Goal: Contribute content: Add original content to the website for others to see

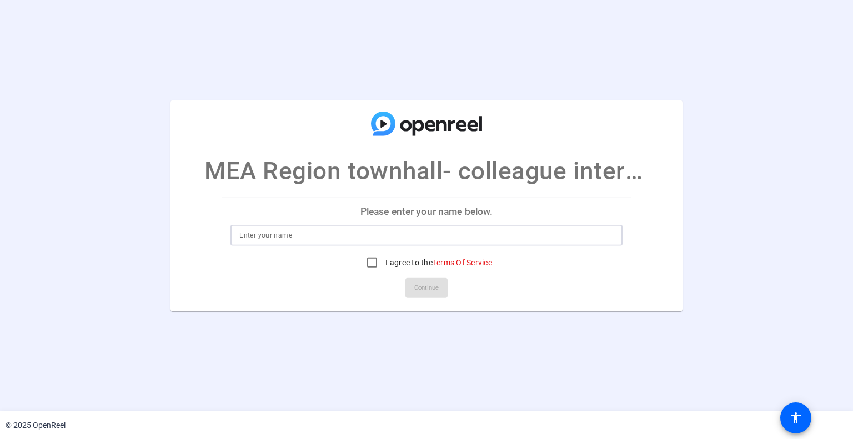
click at [355, 236] on input at bounding box center [426, 235] width 374 height 13
type input "[PERSON_NAME]"
click at [373, 257] on input "I agree to the Terms Of Service" at bounding box center [372, 263] width 22 height 22
checkbox input "true"
click at [424, 288] on span "Continue" at bounding box center [426, 288] width 24 height 17
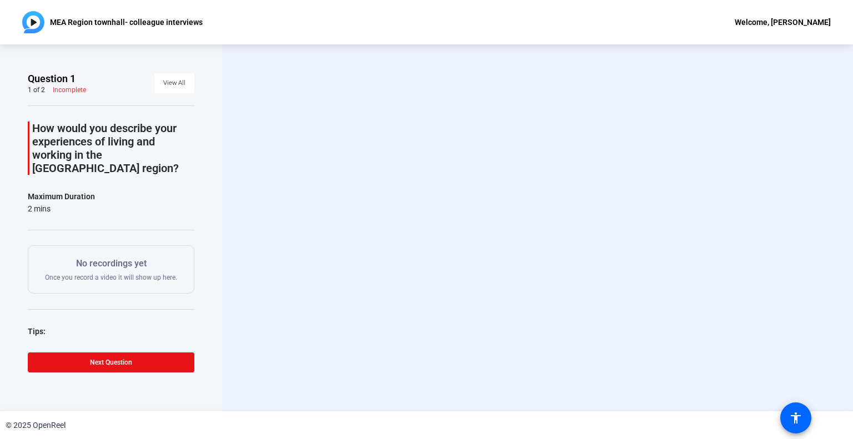
click at [673, 192] on div "Start Recording person Hide Overlay flip Flip Camera question_mark Question Cam…" at bounding box center [537, 228] width 537 height 94
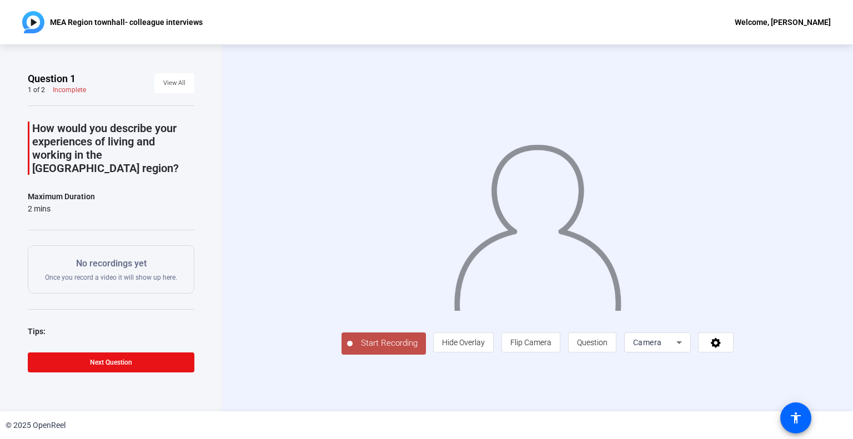
click at [364, 346] on span "Start Recording" at bounding box center [389, 343] width 73 height 13
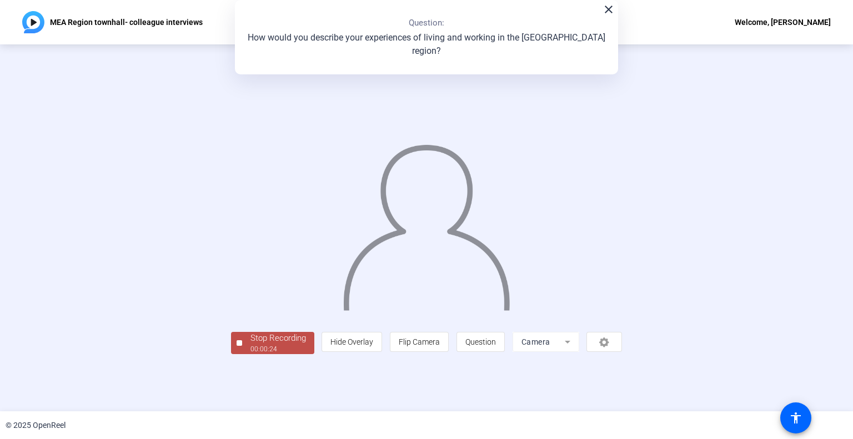
click at [307, 344] on span "Stop Recording 00:00:24" at bounding box center [278, 343] width 72 height 23
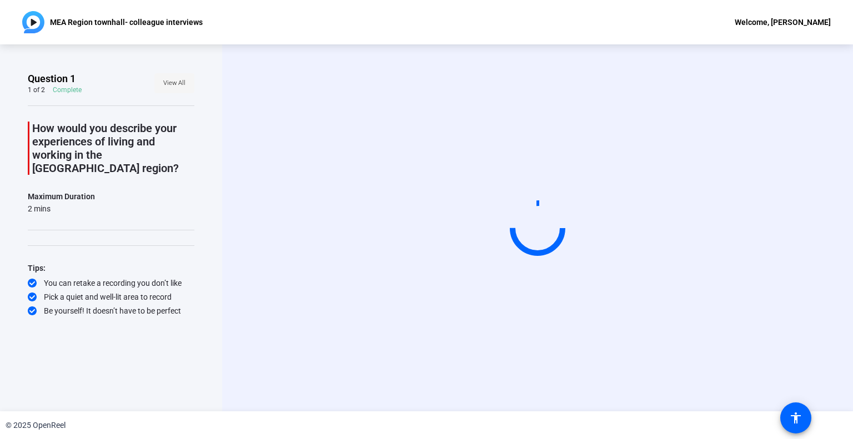
click at [169, 88] on span "View All" at bounding box center [174, 83] width 22 height 17
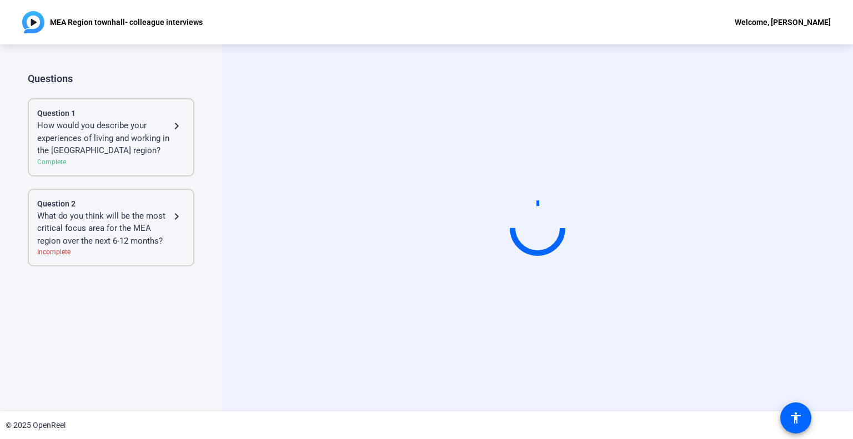
click at [182, 119] on mat-icon "navigate_next" at bounding box center [176, 125] width 13 height 13
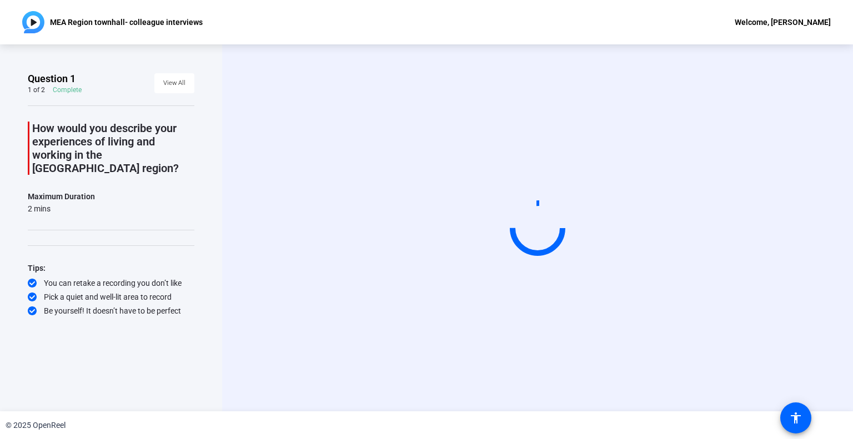
click at [34, 203] on div "2 mins" at bounding box center [61, 208] width 67 height 11
click at [81, 190] on div "Maximum Duration" at bounding box center [61, 196] width 67 height 13
click at [531, 208] on circle at bounding box center [538, 228] width 64 height 64
click at [529, 221] on div at bounding box center [537, 228] width 63 height 63
click at [67, 220] on div "How would you describe your experiences of living and working in the [GEOGRAPHI…" at bounding box center [111, 211] width 167 height 211
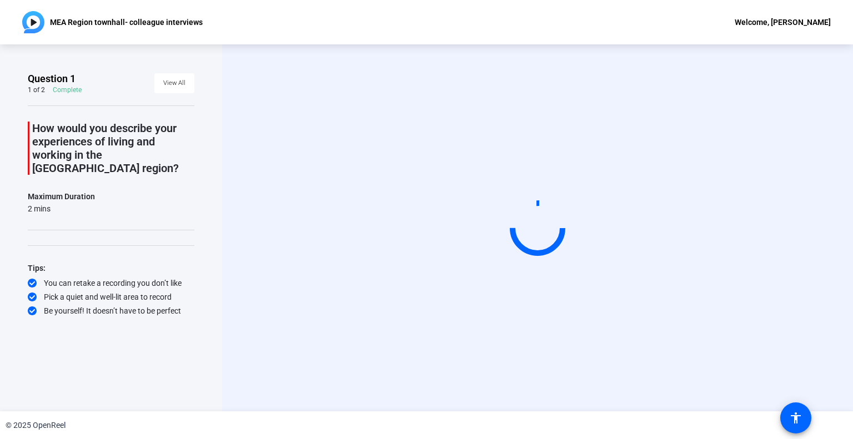
click at [53, 208] on div "How would you describe your experiences of living and working in the [GEOGRAPHI…" at bounding box center [111, 211] width 167 height 211
click at [49, 203] on div "2 mins" at bounding box center [61, 208] width 67 height 11
click at [60, 174] on div "How would you describe your experiences of living and working in the [GEOGRAPHI…" at bounding box center [111, 211] width 167 height 211
click at [73, 137] on p "How would you describe your experiences of living and working in the [GEOGRAPHI…" at bounding box center [113, 148] width 162 height 53
click at [71, 128] on p "How would you describe your experiences of living and working in the [GEOGRAPHI…" at bounding box center [113, 148] width 162 height 53
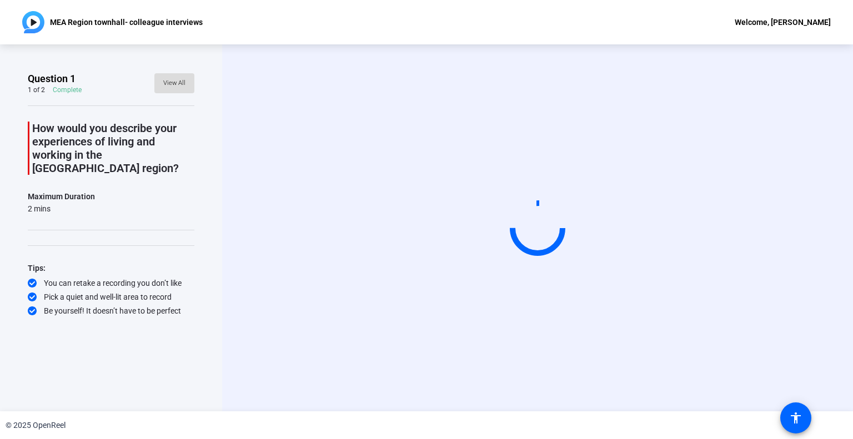
click at [178, 78] on span "View All" at bounding box center [174, 83] width 22 height 17
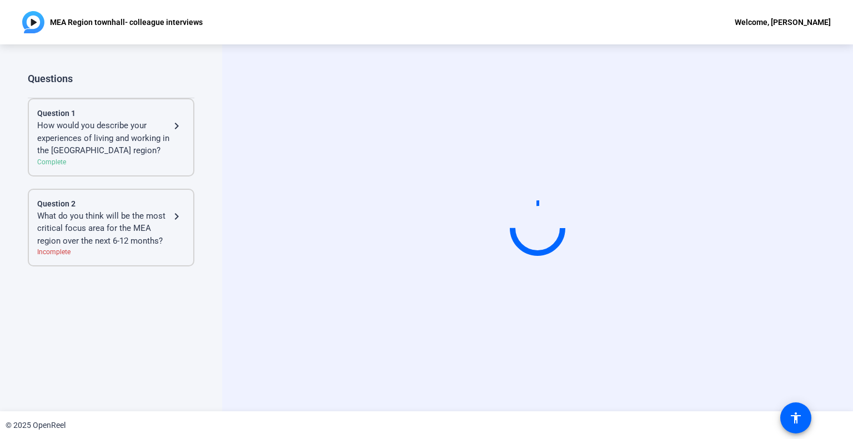
click at [55, 218] on div "What do you think will be the most critical focus area for the MEA region over …" at bounding box center [103, 229] width 133 height 38
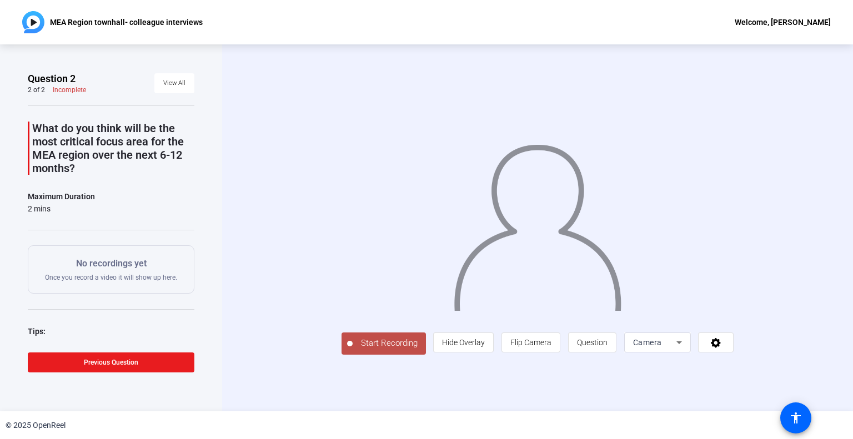
click at [107, 367] on span at bounding box center [111, 362] width 167 height 27
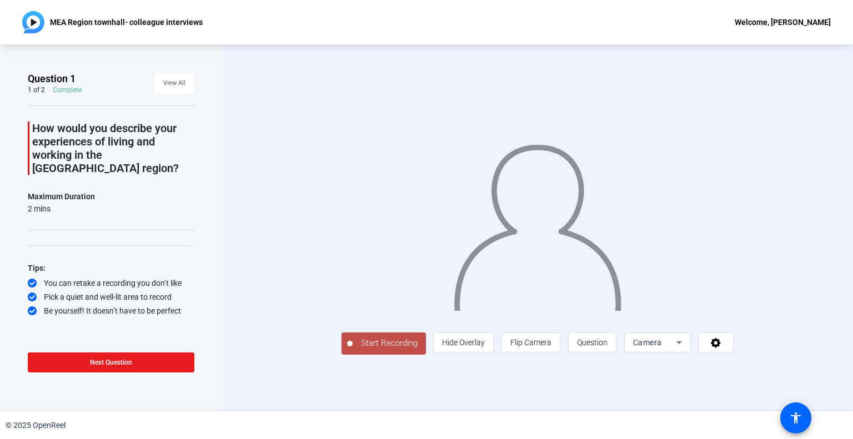
click at [126, 355] on span at bounding box center [111, 362] width 167 height 27
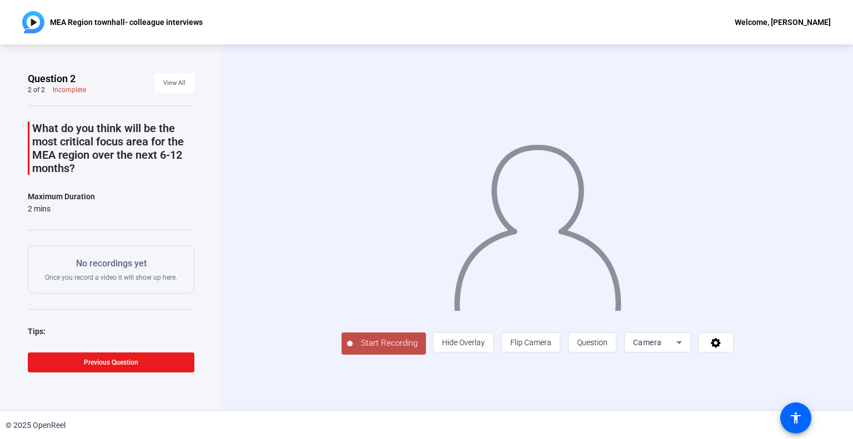
click at [106, 364] on span "Previous Question" at bounding box center [111, 363] width 54 height 8
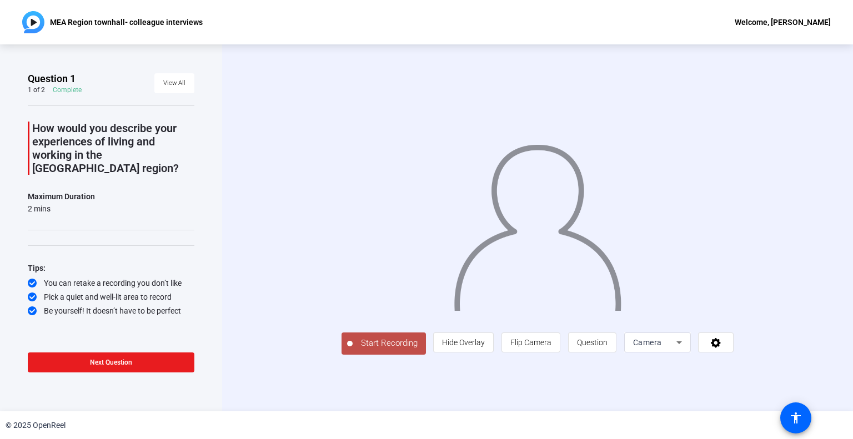
click at [131, 369] on span at bounding box center [111, 362] width 167 height 27
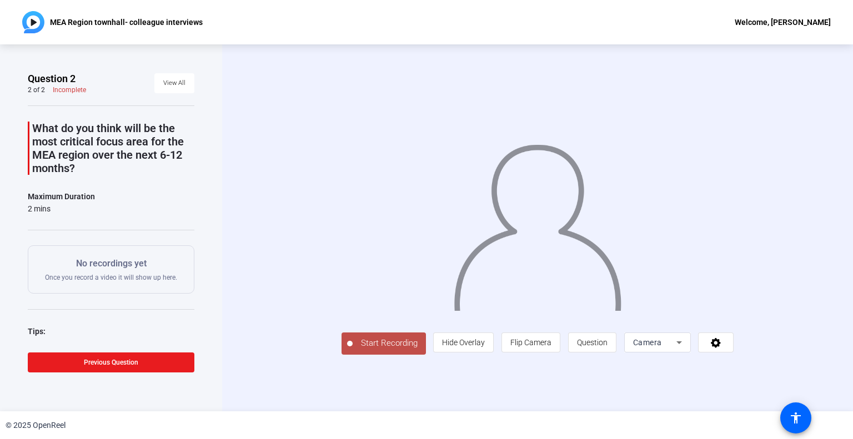
click at [128, 369] on span at bounding box center [111, 362] width 167 height 27
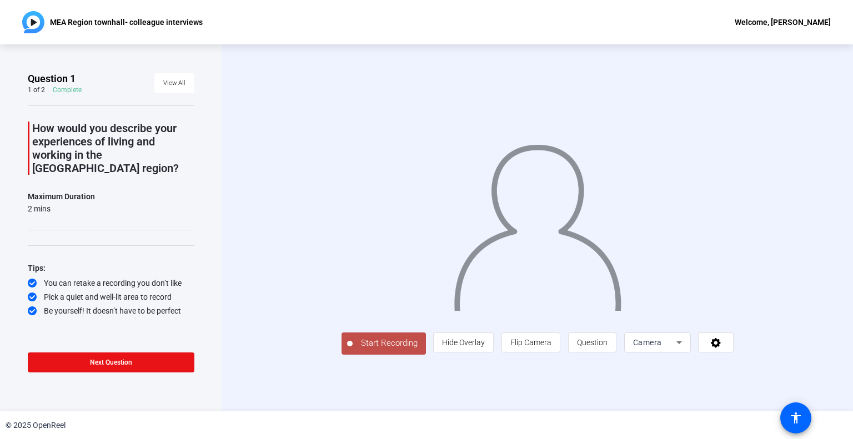
click at [353, 350] on span "Start Recording" at bounding box center [389, 343] width 73 height 13
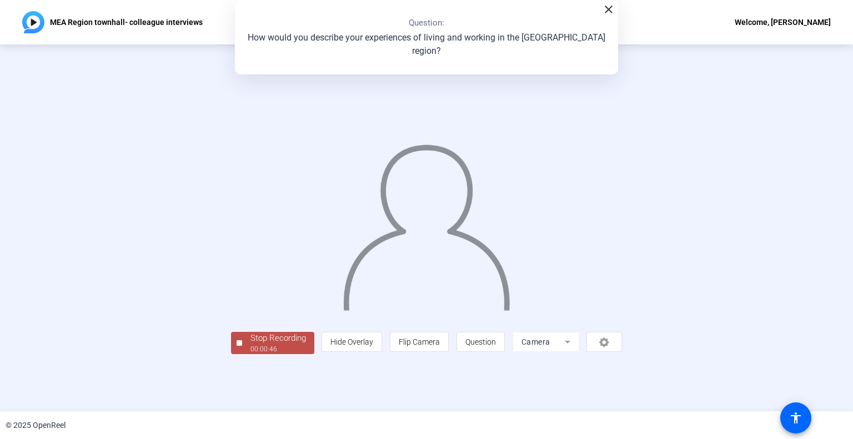
click at [251, 345] on div "Stop Recording" at bounding box center [279, 338] width 56 height 13
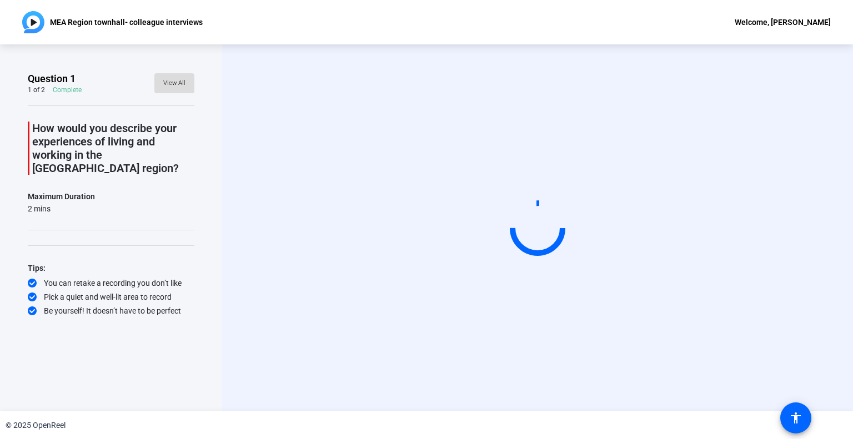
click at [166, 93] on span at bounding box center [174, 83] width 40 height 27
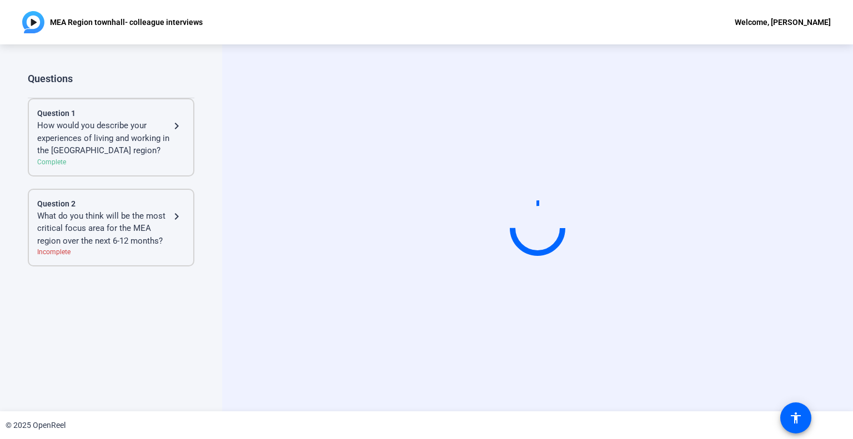
click at [181, 122] on mat-icon "navigate_next" at bounding box center [176, 125] width 13 height 13
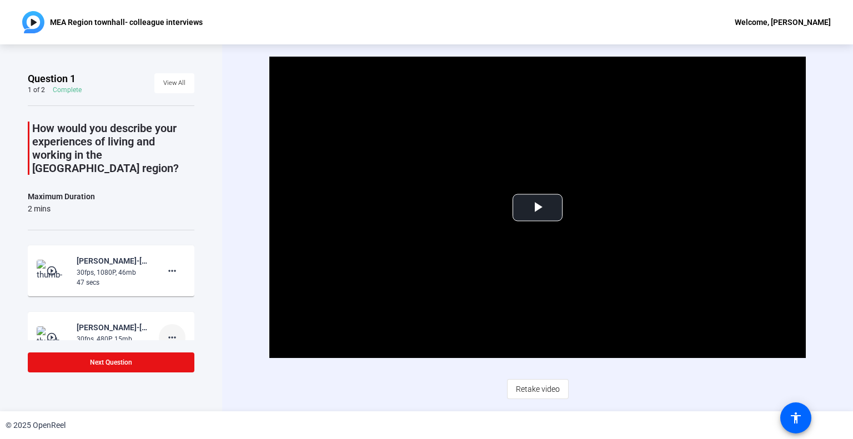
click at [166, 331] on mat-icon "more_horiz" at bounding box center [172, 337] width 13 height 13
click at [189, 351] on span "Delete clip" at bounding box center [184, 347] width 44 height 13
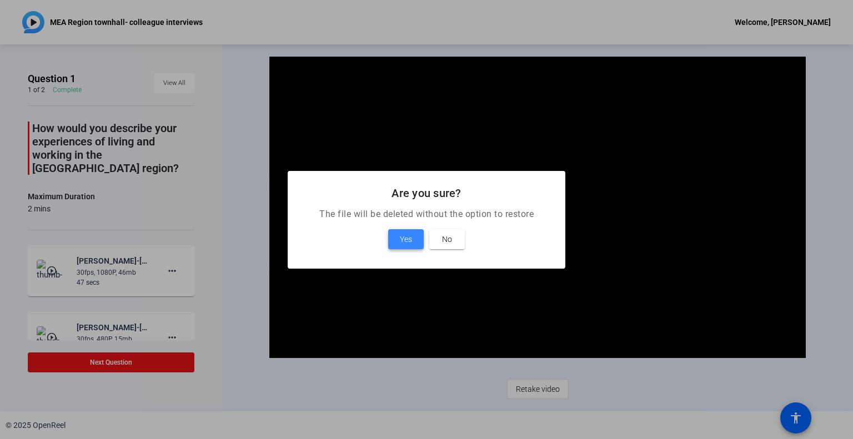
click at [399, 242] on span at bounding box center [406, 239] width 36 height 27
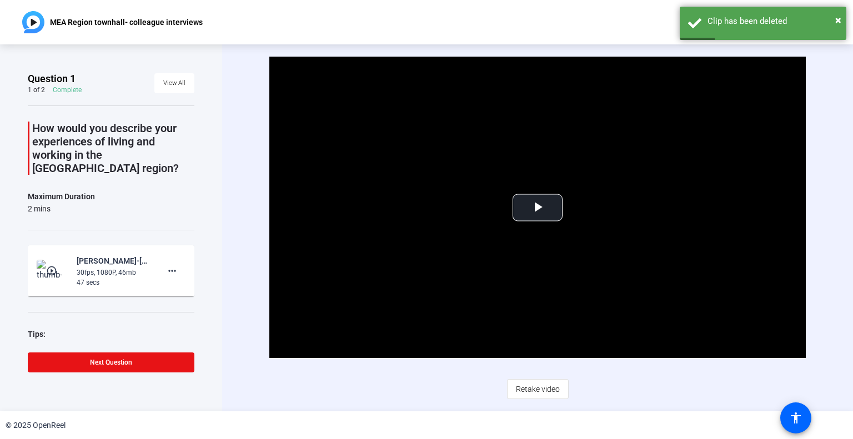
click at [58, 266] on mat-icon "play_circle_outline" at bounding box center [52, 271] width 13 height 11
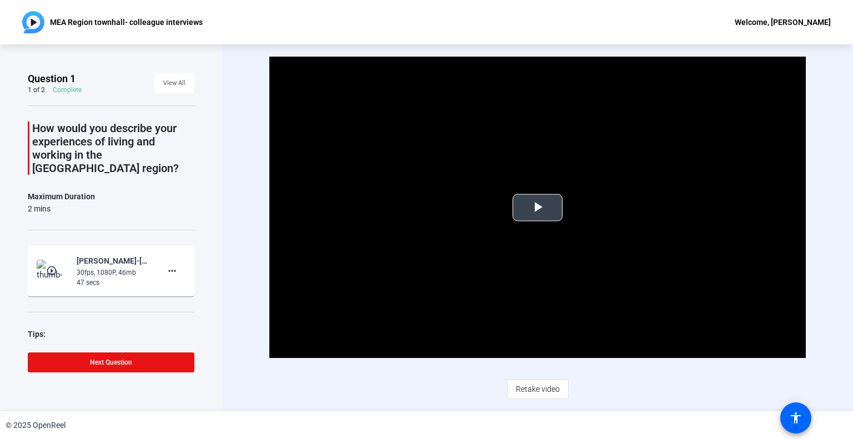
click at [506, 204] on video "Video Player" at bounding box center [537, 208] width 537 height 302
click at [169, 264] on mat-icon "more_horiz" at bounding box center [172, 270] width 13 height 13
click at [178, 275] on span "Delete clip" at bounding box center [184, 280] width 44 height 13
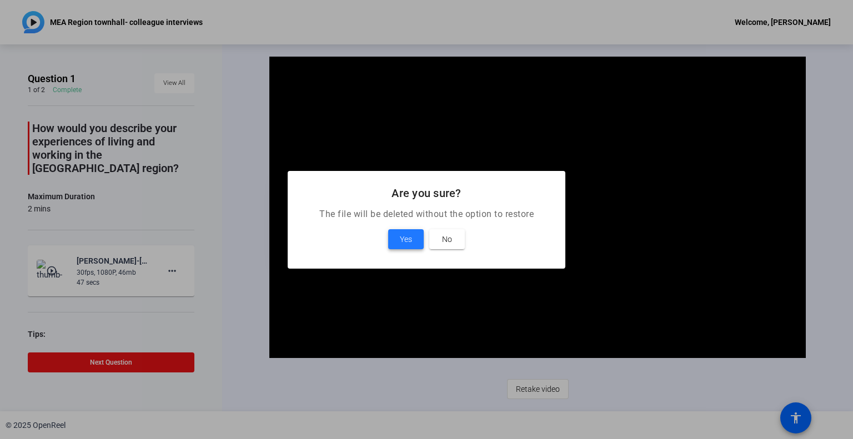
click at [404, 242] on span "Yes" at bounding box center [406, 239] width 12 height 13
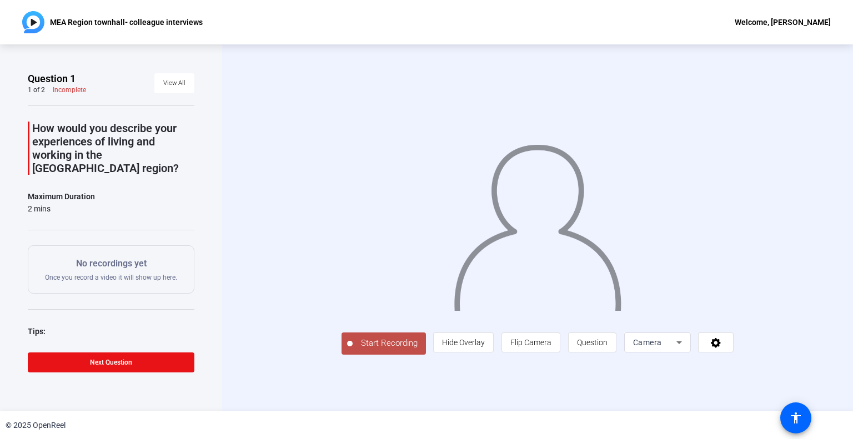
click at [353, 350] on span "Start Recording" at bounding box center [389, 343] width 73 height 13
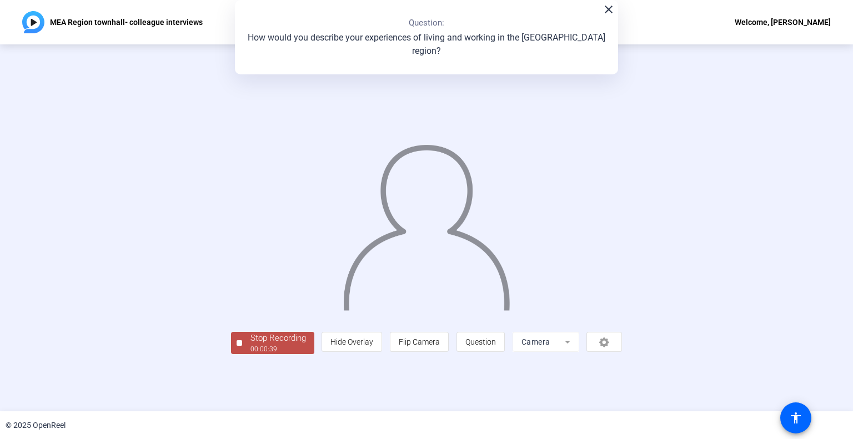
click at [251, 345] on div "Stop Recording" at bounding box center [279, 338] width 56 height 13
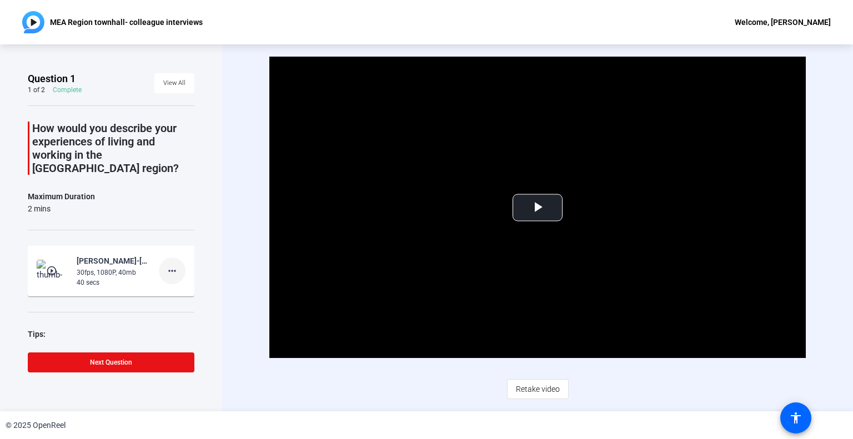
click at [169, 264] on mat-icon "more_horiz" at bounding box center [172, 270] width 13 height 13
click at [167, 280] on span "Delete clip" at bounding box center [184, 280] width 44 height 13
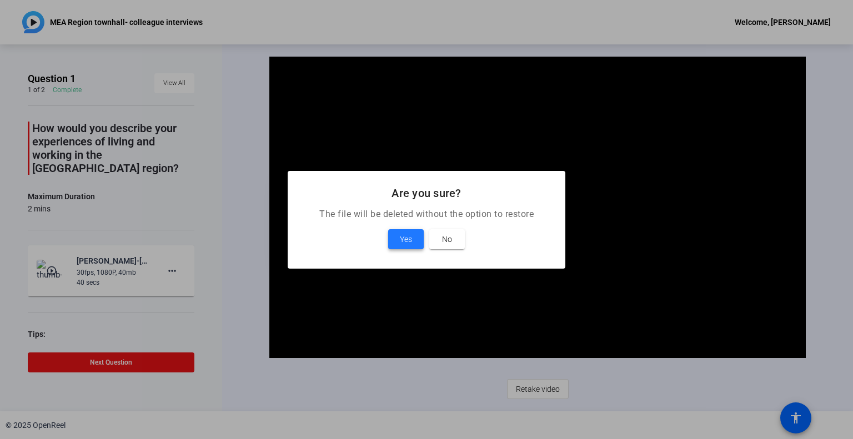
click at [422, 239] on span at bounding box center [406, 239] width 36 height 27
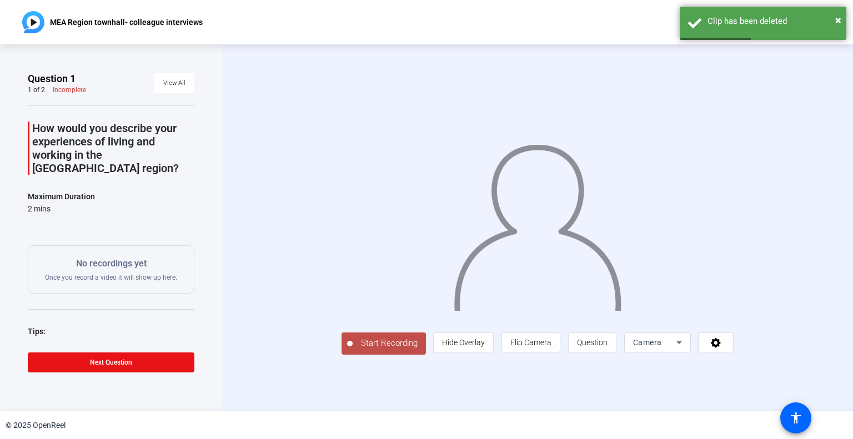
click at [353, 350] on span "Start Recording" at bounding box center [389, 343] width 73 height 13
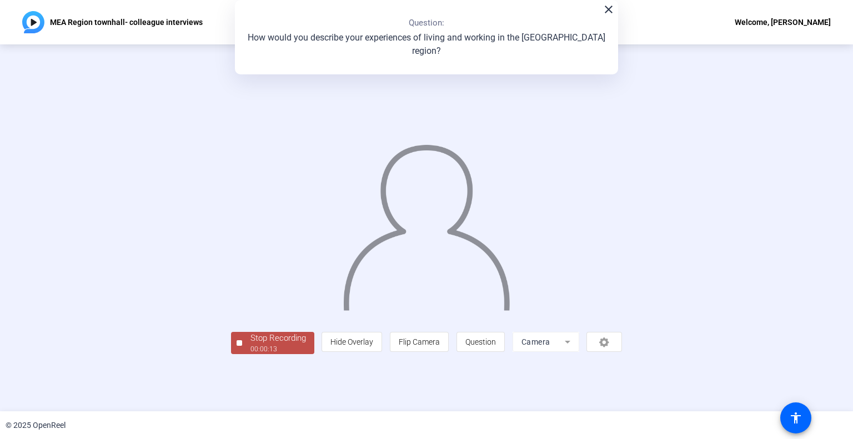
click at [251, 345] on div "Stop Recording" at bounding box center [279, 338] width 56 height 13
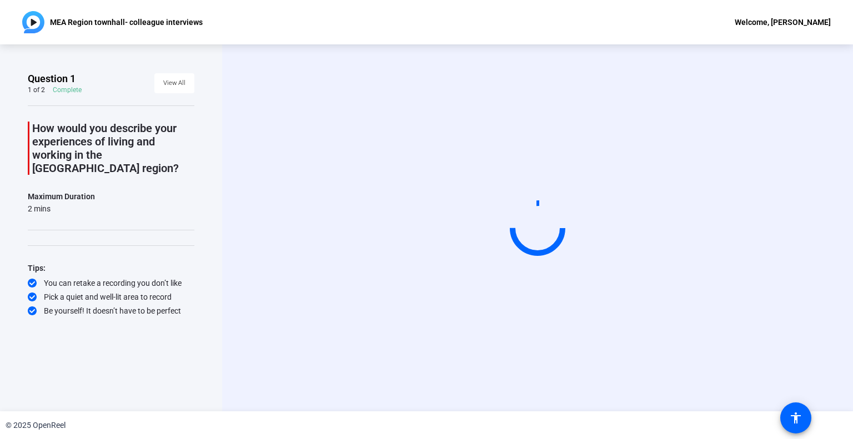
click at [3, 258] on div "Question 1 1 of 2 Complete View All How would you describe your experiences of …" at bounding box center [111, 227] width 222 height 367
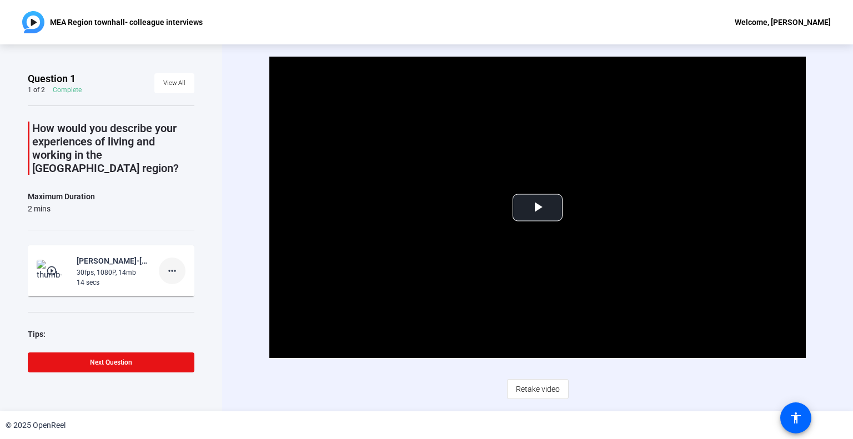
click at [166, 264] on mat-icon "more_horiz" at bounding box center [172, 270] width 13 height 13
click at [172, 284] on span "Delete clip" at bounding box center [184, 280] width 44 height 13
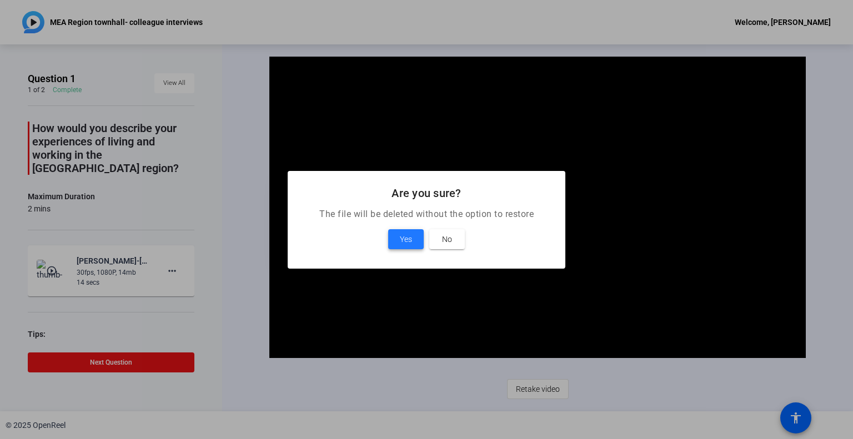
click at [406, 248] on span at bounding box center [406, 239] width 36 height 27
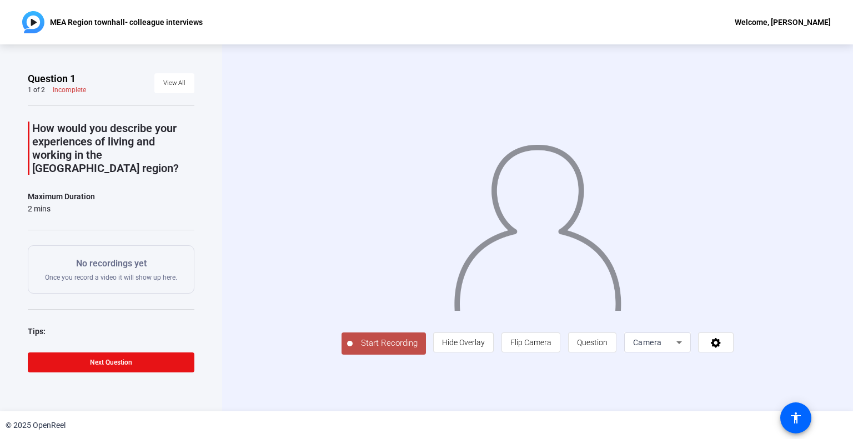
click at [353, 350] on span "Start Recording" at bounding box center [389, 343] width 73 height 13
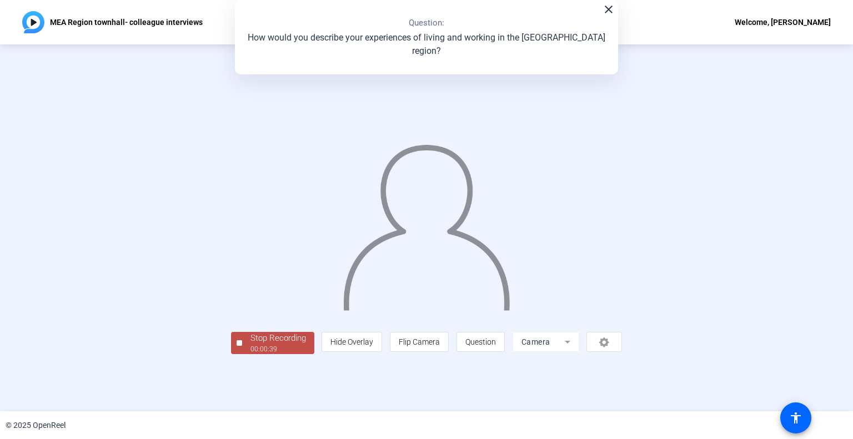
click at [251, 345] on div "Stop Recording" at bounding box center [279, 338] width 56 height 13
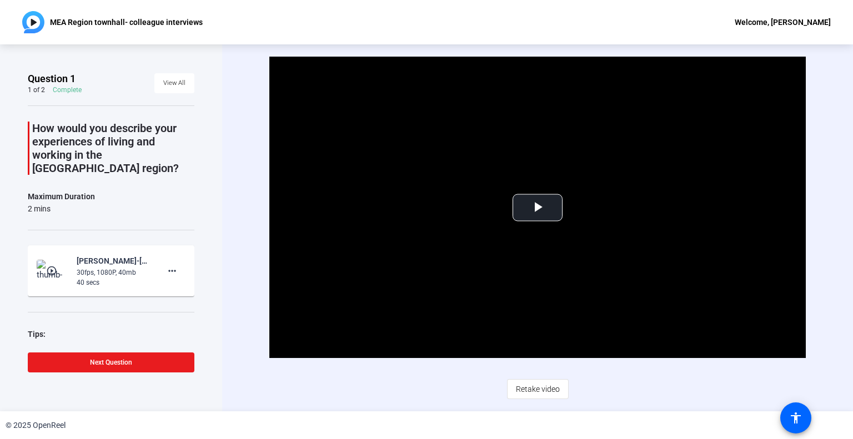
click at [101, 367] on span "Next Question" at bounding box center [111, 363] width 42 height 8
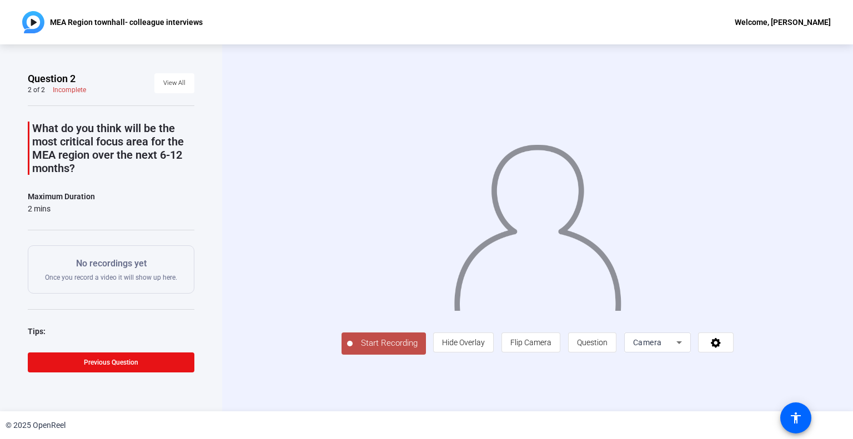
click at [342, 355] on button "Start Recording" at bounding box center [384, 344] width 84 height 22
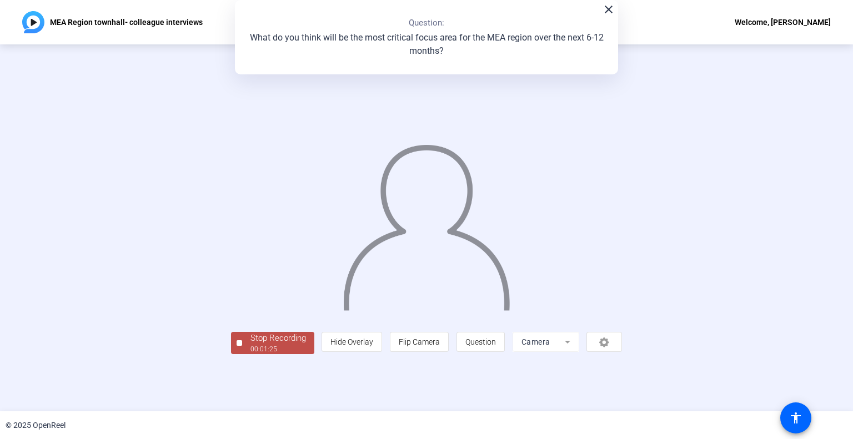
click at [251, 345] on div "Stop Recording" at bounding box center [279, 338] width 56 height 13
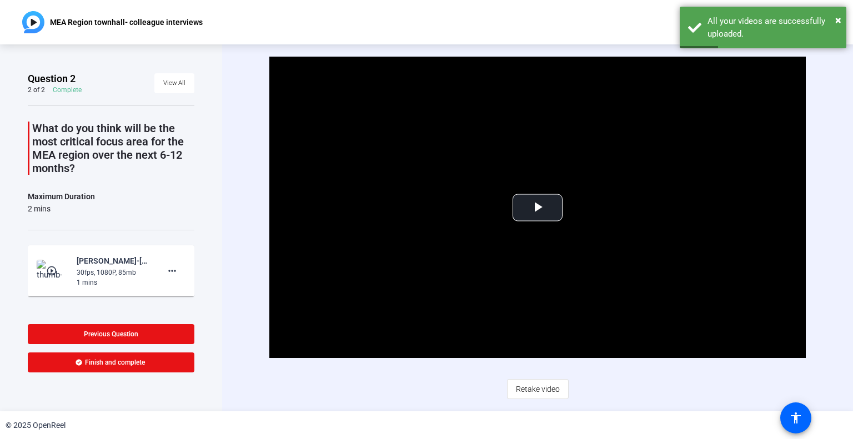
click at [49, 274] on mat-icon "play_circle_outline" at bounding box center [52, 271] width 13 height 11
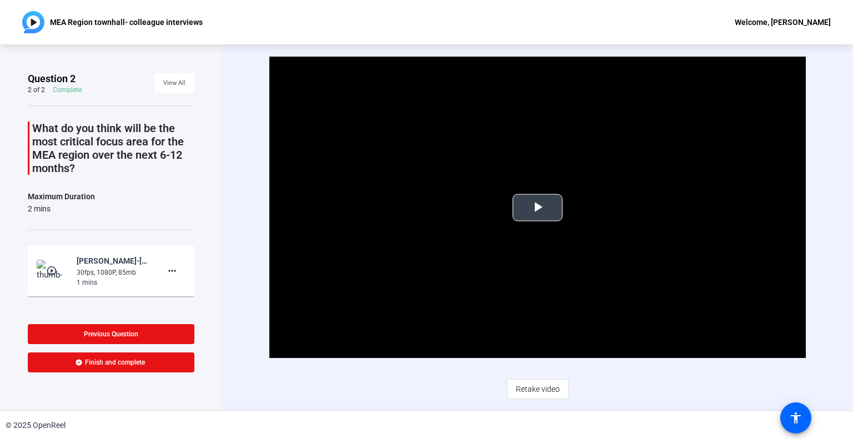
click at [532, 221] on button "Play Video" at bounding box center [538, 207] width 50 height 27
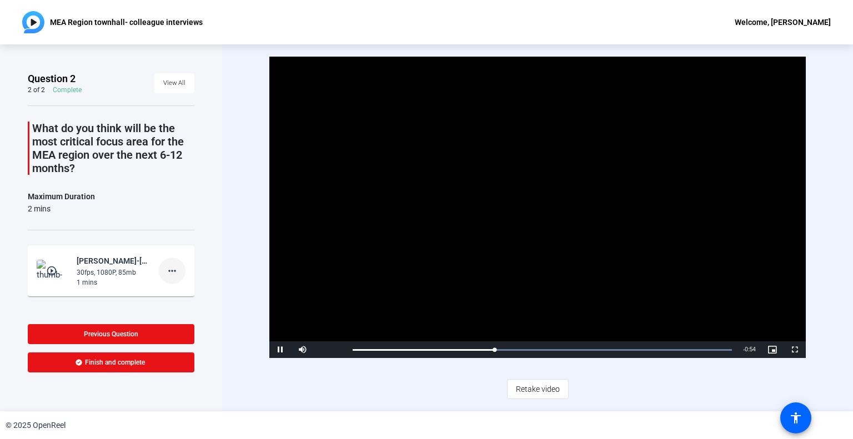
click at [171, 267] on mat-icon "more_horiz" at bounding box center [172, 270] width 13 height 13
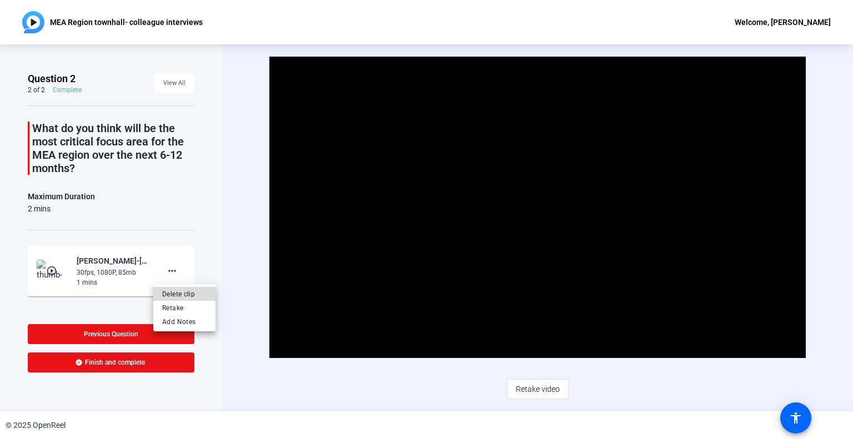
click at [180, 299] on span "Delete clip" at bounding box center [184, 293] width 44 height 13
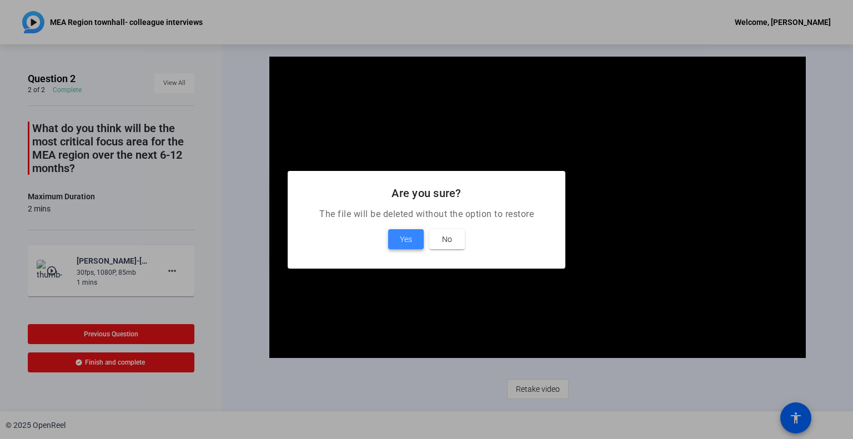
click at [414, 237] on span at bounding box center [406, 239] width 36 height 27
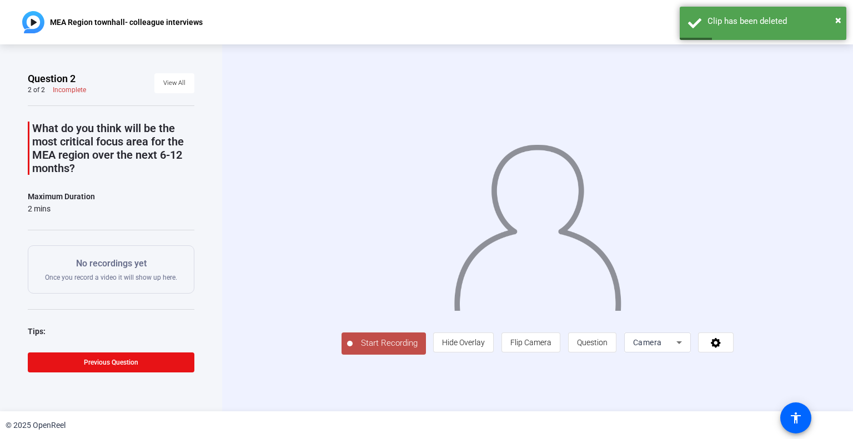
click at [353, 350] on span "Start Recording" at bounding box center [389, 343] width 73 height 13
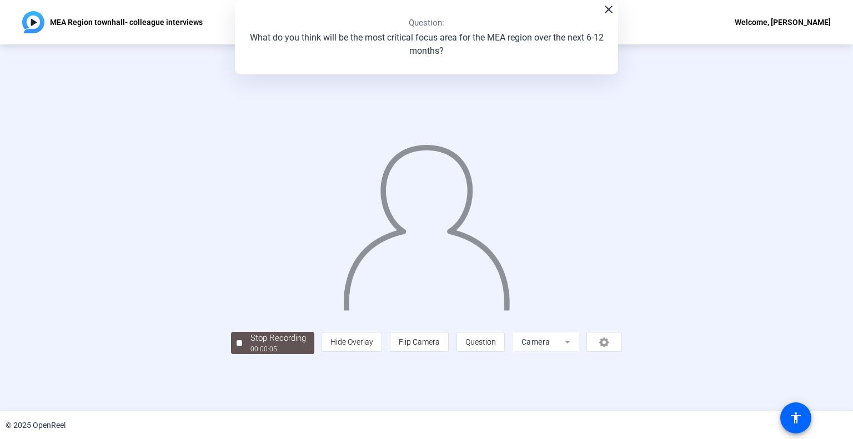
click at [251, 345] on div "Stop Recording" at bounding box center [279, 338] width 56 height 13
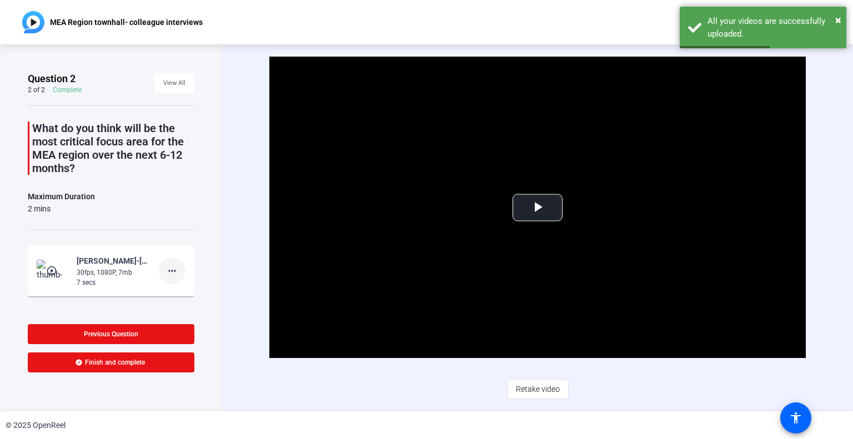
click at [166, 269] on mat-icon "more_horiz" at bounding box center [172, 270] width 13 height 13
click at [171, 298] on span "Delete clip" at bounding box center [184, 293] width 44 height 13
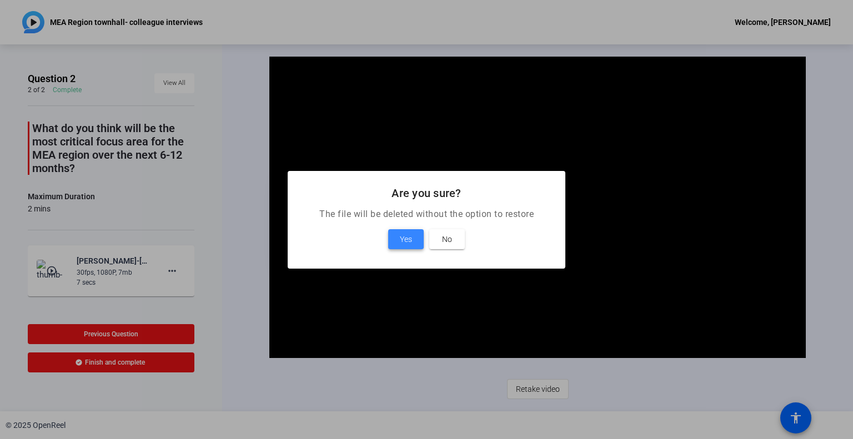
click at [398, 239] on span at bounding box center [406, 239] width 36 height 27
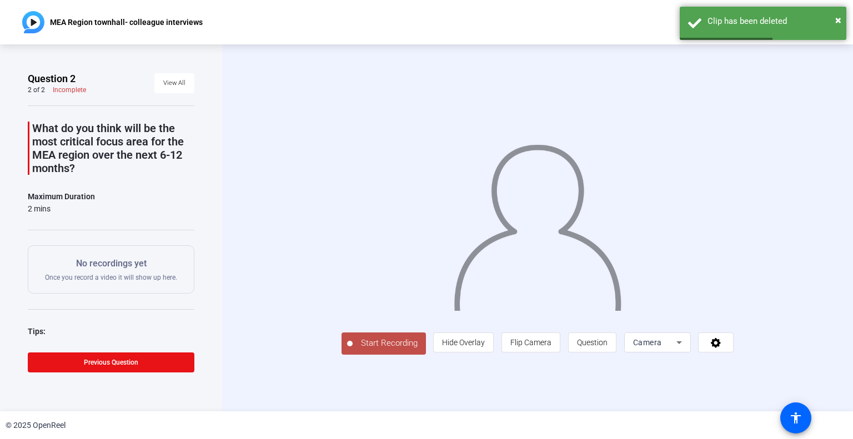
click at [353, 350] on span "Start Recording" at bounding box center [389, 343] width 73 height 13
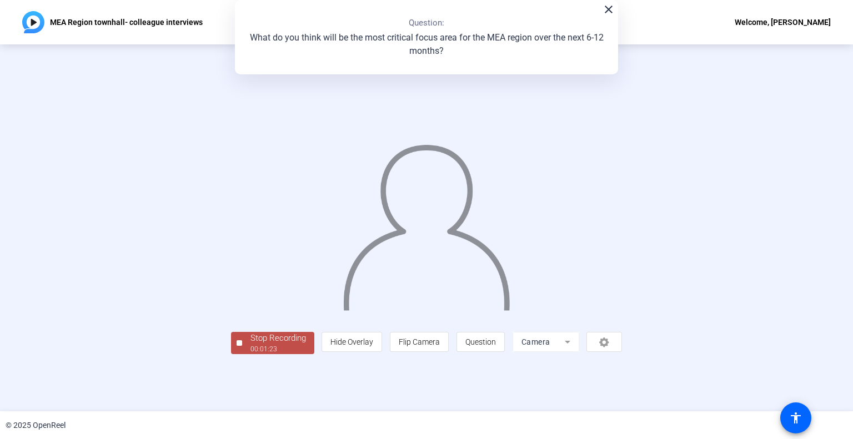
click at [251, 345] on div "Stop Recording" at bounding box center [279, 338] width 56 height 13
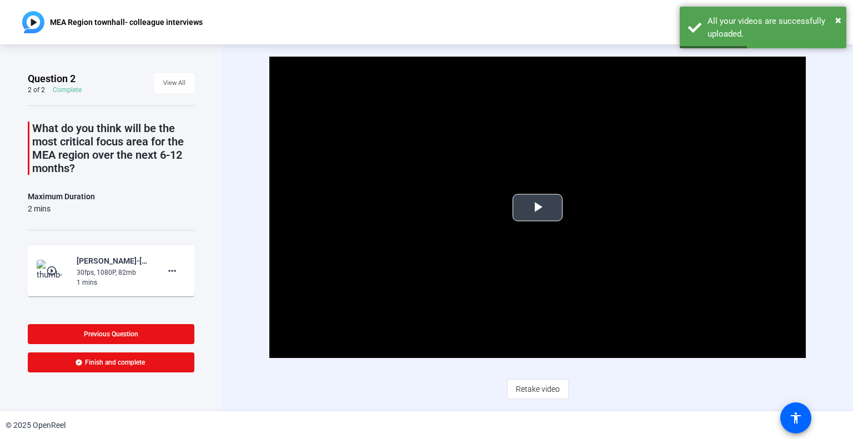
click at [538, 208] on span "Video Player" at bounding box center [538, 208] width 0 height 0
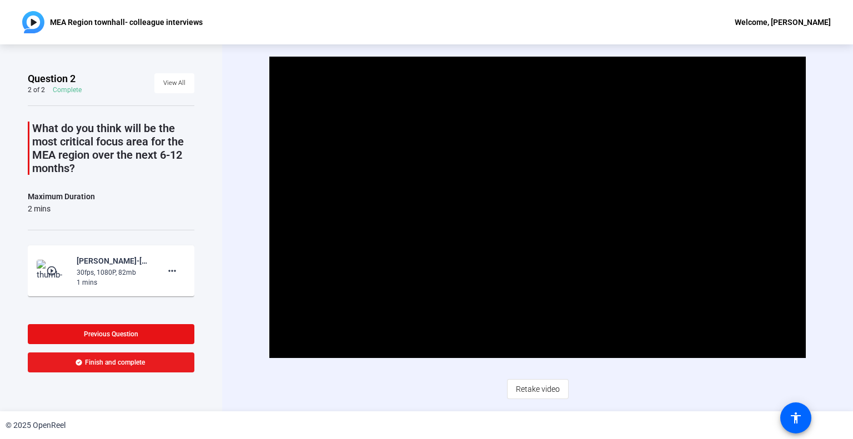
click at [138, 368] on span at bounding box center [111, 362] width 167 height 27
